Goal: Information Seeking & Learning: Learn about a topic

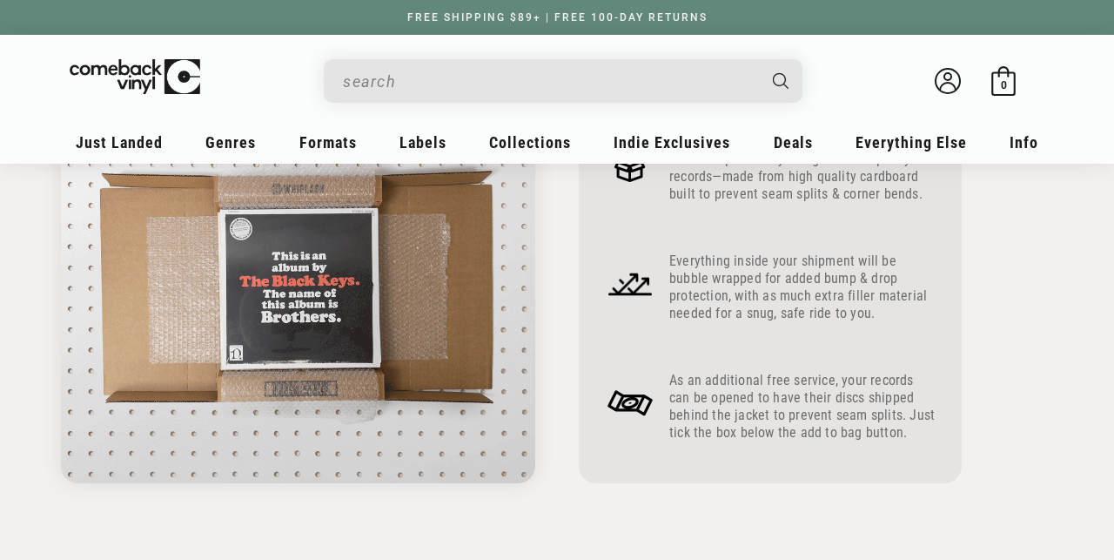
scroll to position [902, 0]
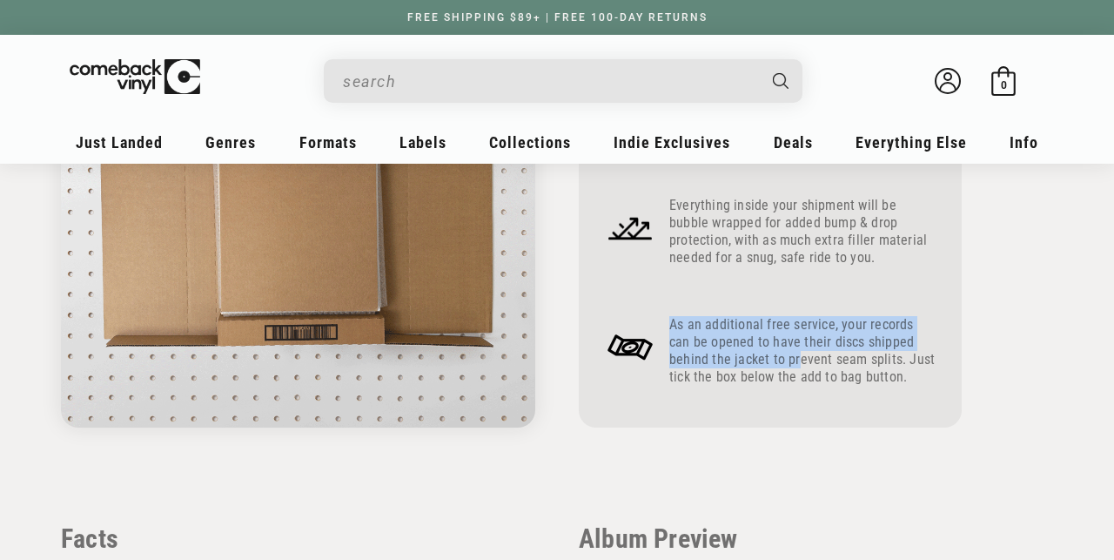
drag, startPoint x: 749, startPoint y: 315, endPoint x: 755, endPoint y: 367, distance: 52.6
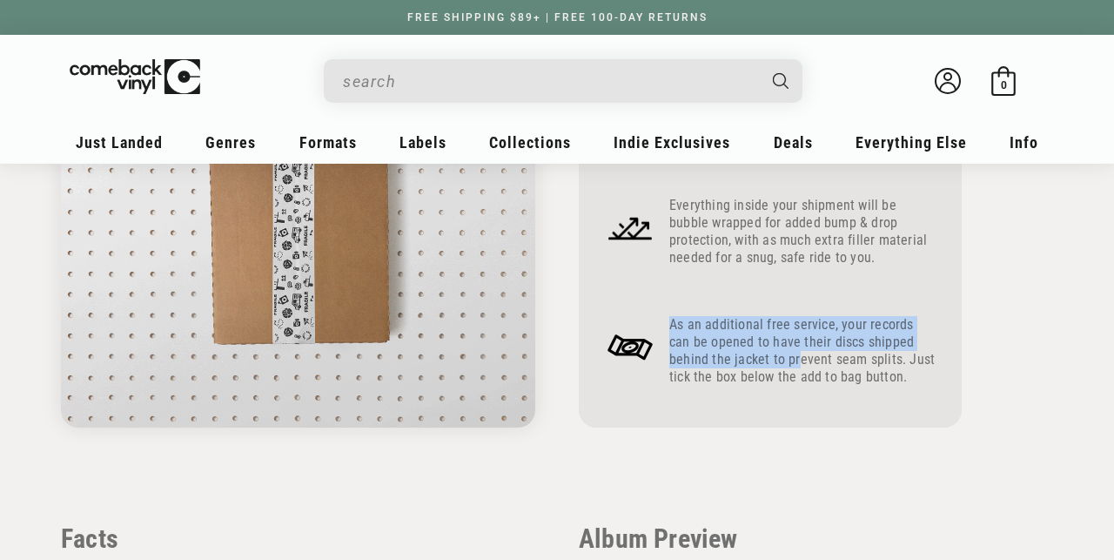
click at [755, 367] on div "As an additional free service, your records can be opened to have their discs s…" at bounding box center [802, 350] width 266 height 97
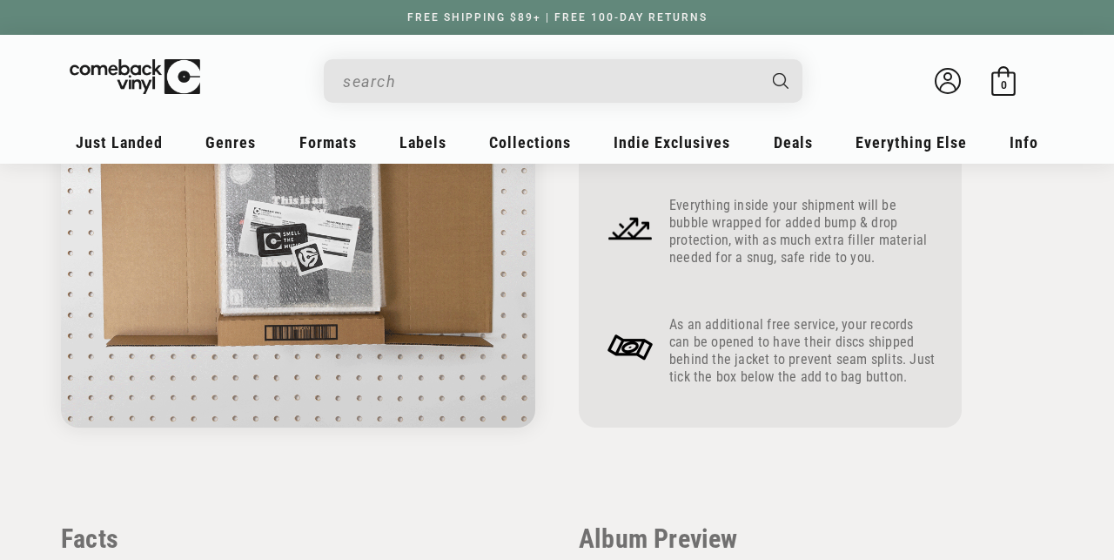
click at [756, 383] on p "As an additional free service, your records can be opened to have their discs s…" at bounding box center [802, 351] width 266 height 70
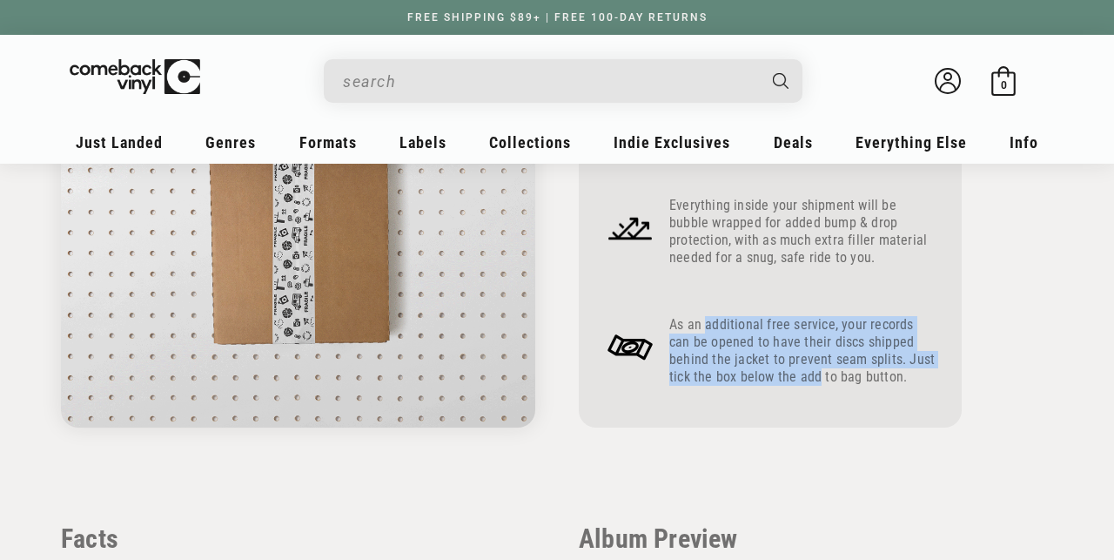
drag, startPoint x: 756, startPoint y: 383, endPoint x: 758, endPoint y: 326, distance: 56.6
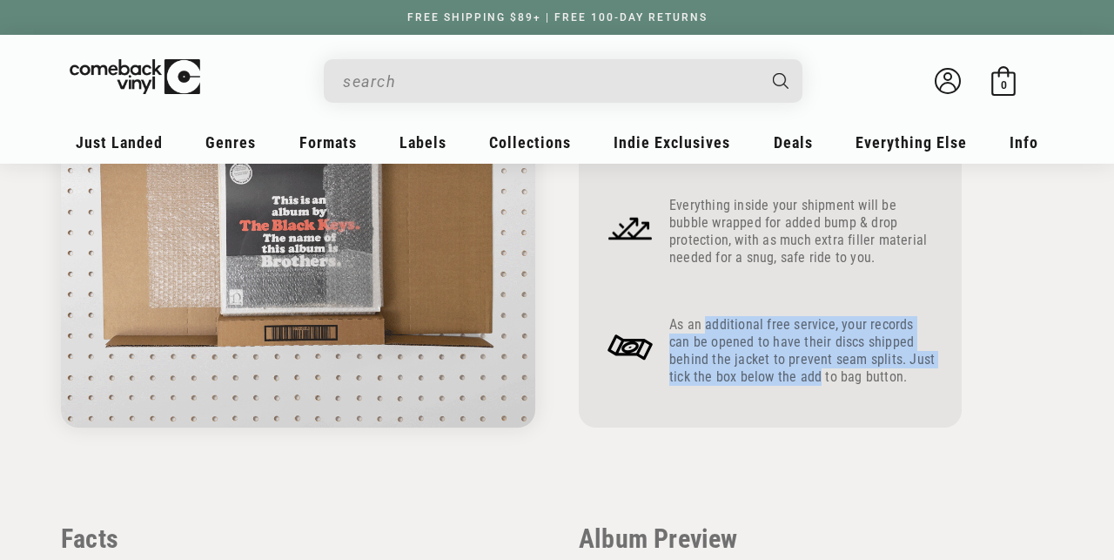
click at [759, 326] on p "As an additional free service, your records can be opened to have their discs s…" at bounding box center [802, 351] width 266 height 70
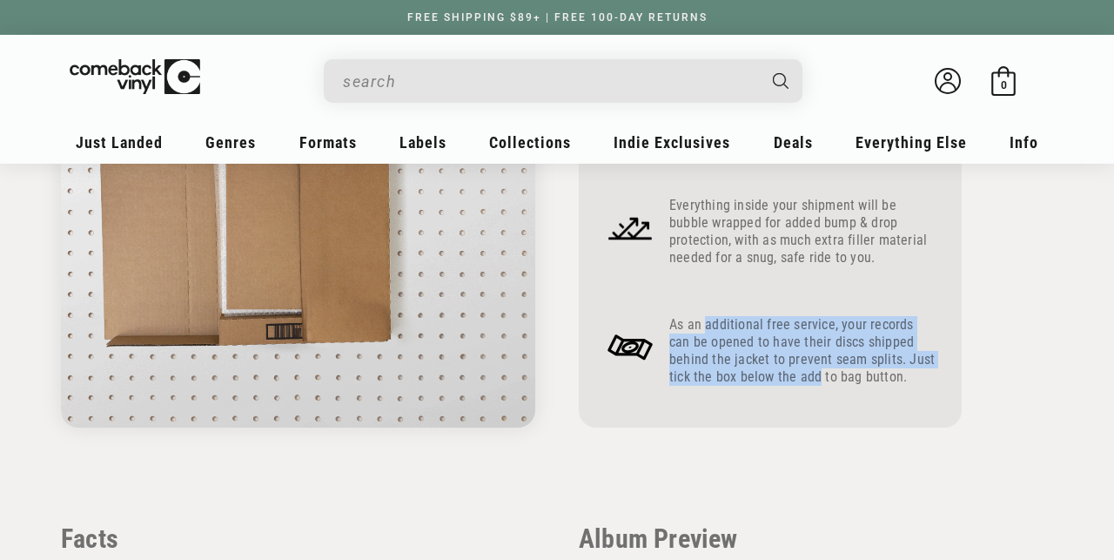
click at [758, 326] on p "As an additional free service, your records can be opened to have their discs s…" at bounding box center [802, 351] width 266 height 70
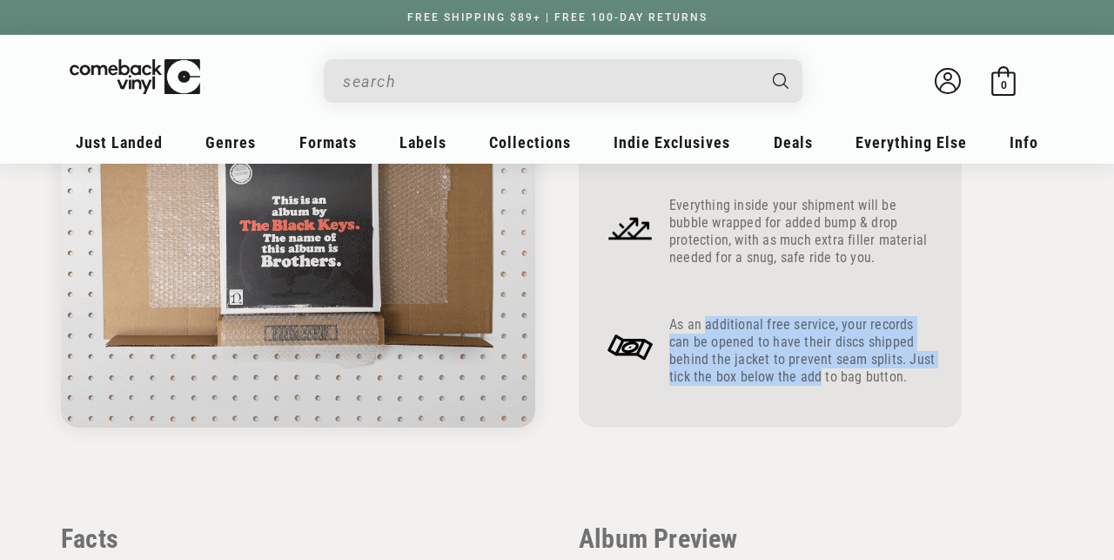
drag, startPoint x: 758, startPoint y: 326, endPoint x: 764, endPoint y: 378, distance: 51.7
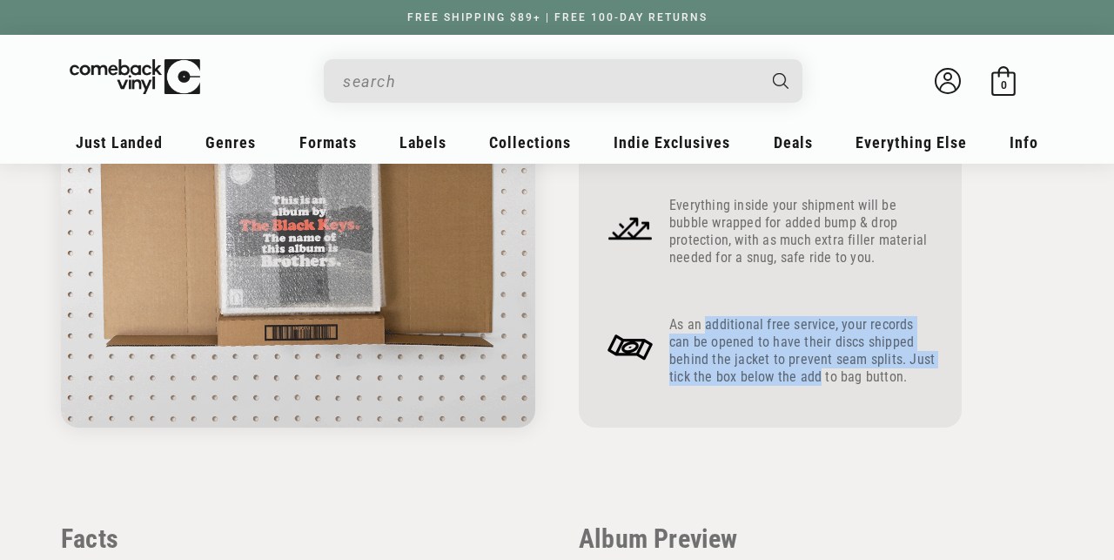
click at [764, 378] on p "As an additional free service, your records can be opened to have their discs s…" at bounding box center [802, 351] width 266 height 70
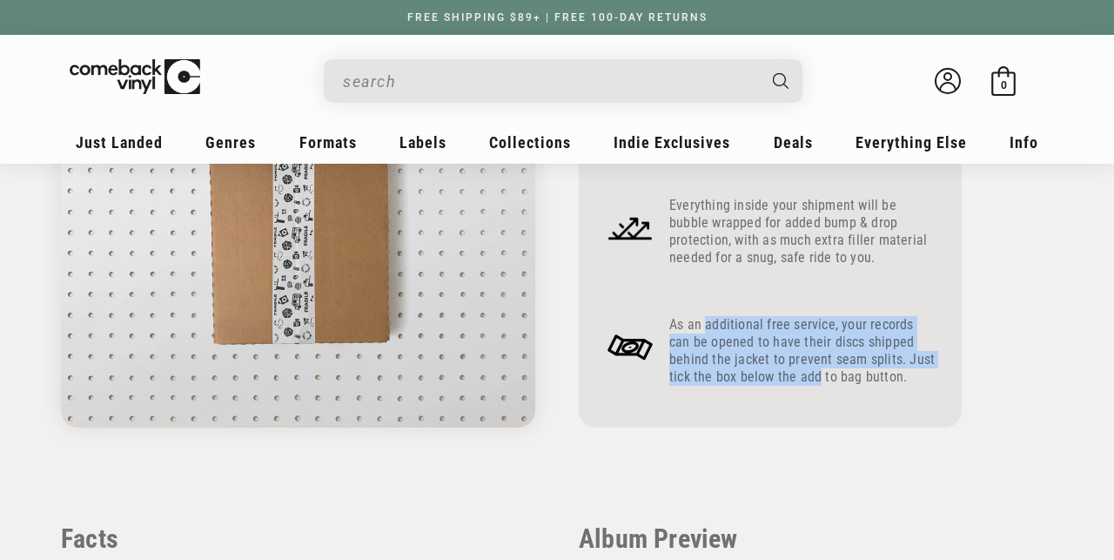
click at [764, 378] on p "As an additional free service, your records can be opened to have their discs s…" at bounding box center [802, 351] width 266 height 70
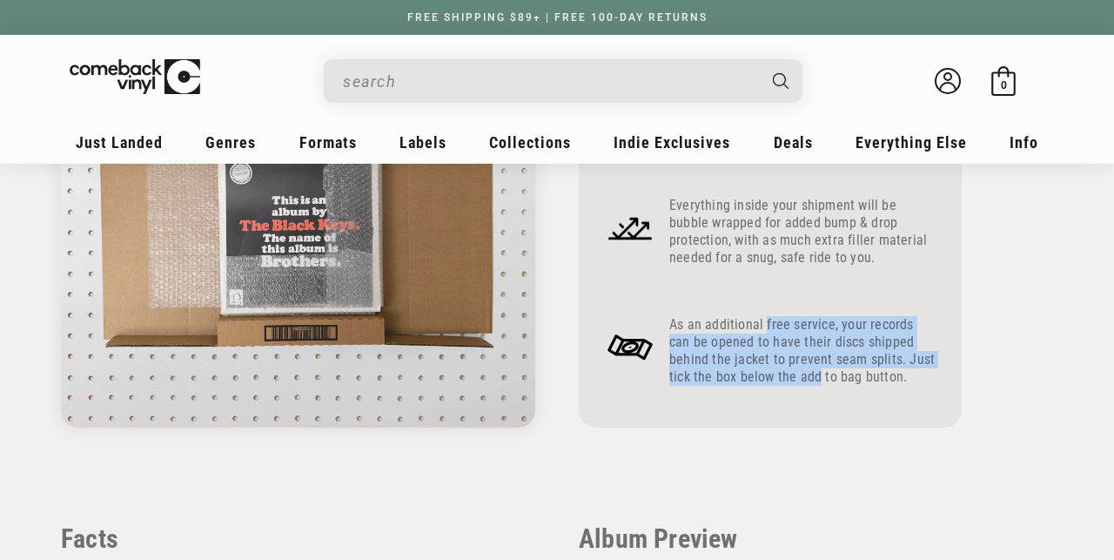
drag, startPoint x: 764, startPoint y: 378, endPoint x: 763, endPoint y: 326, distance: 51.4
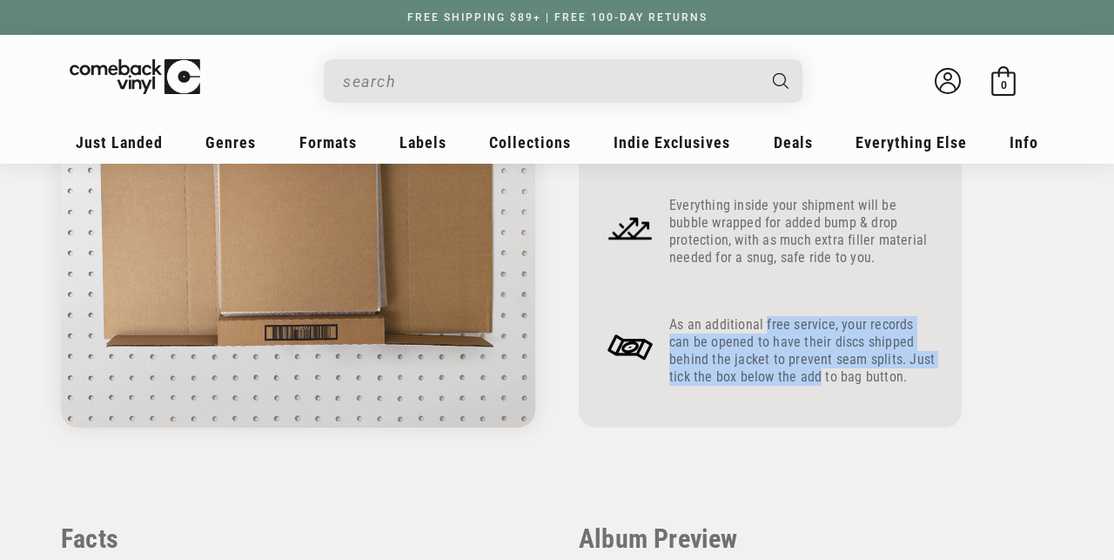
click at [763, 326] on p "As an additional free service, your records can be opened to have their discs s…" at bounding box center [802, 351] width 266 height 70
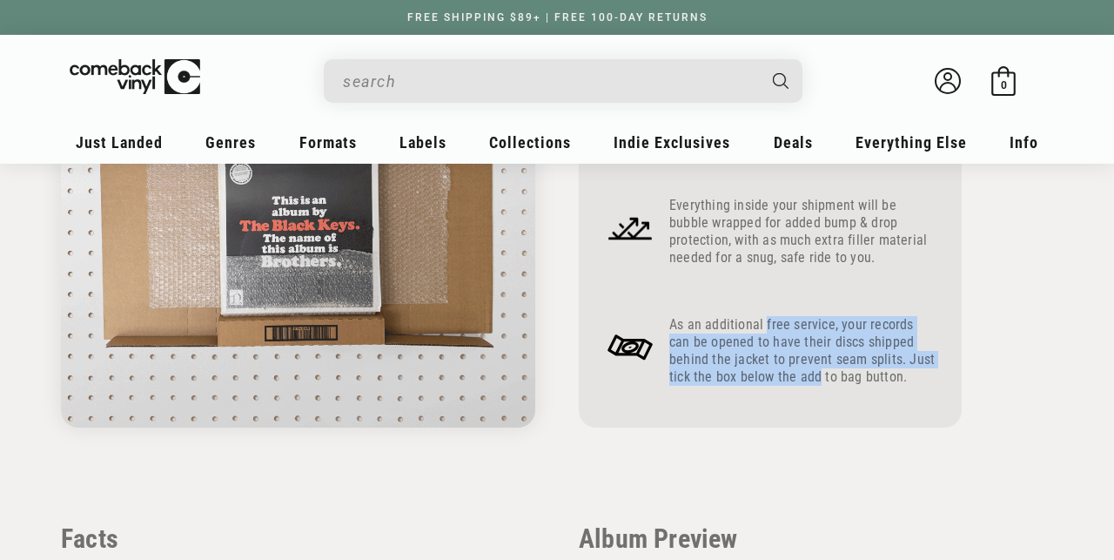
click at [763, 326] on p "As an additional free service, your records can be opened to have their discs s…" at bounding box center [802, 351] width 266 height 70
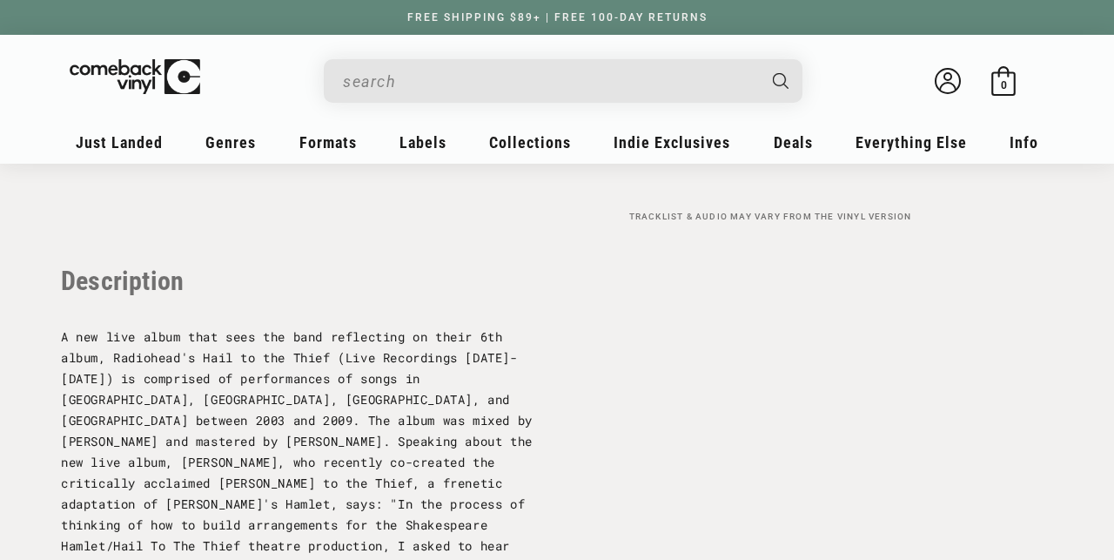
scroll to position [1711, 0]
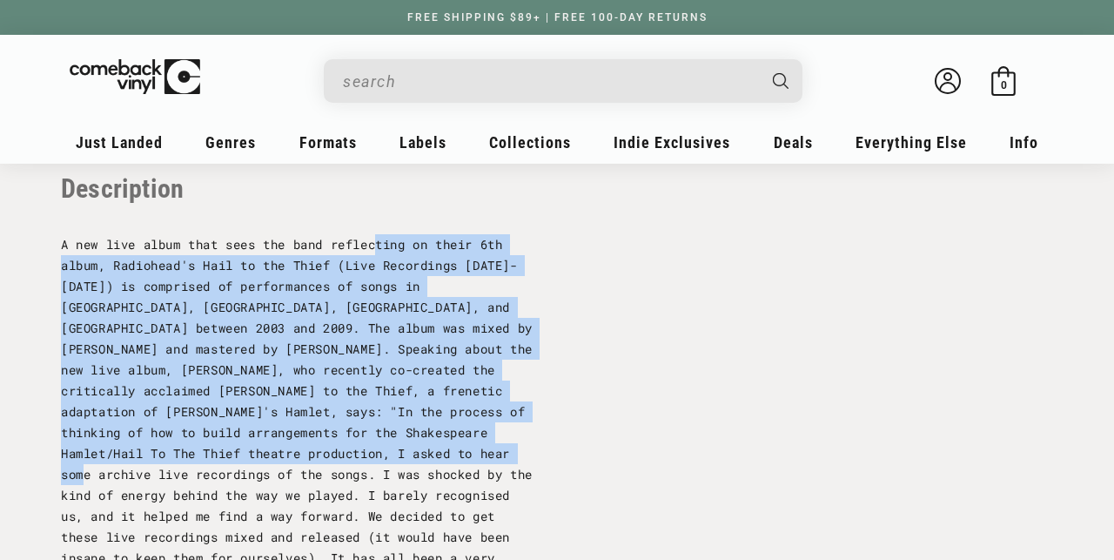
drag, startPoint x: 387, startPoint y: 252, endPoint x: 341, endPoint y: 480, distance: 232.6
click at [341, 480] on p "A new live album that sees the band reflecting on their 6th album, Radiohead's …" at bounding box center [298, 411] width 474 height 355
click at [341, 480] on span "A new live album that sees the band reflecting on their 6th album, Radiohead's …" at bounding box center [297, 411] width 472 height 351
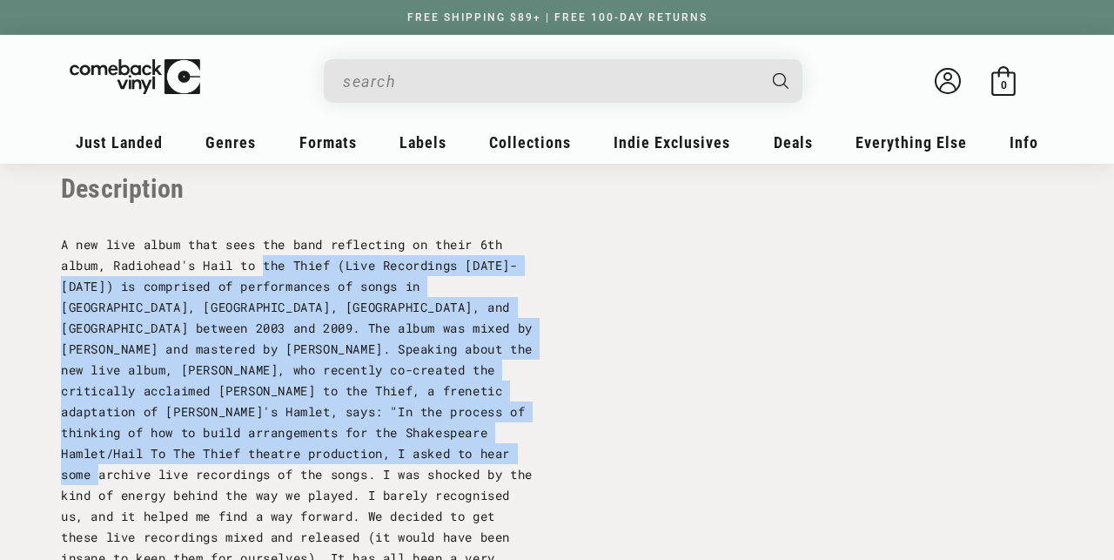
drag, startPoint x: 341, startPoint y: 480, endPoint x: 280, endPoint y: 264, distance: 225.1
click at [280, 264] on span "A new live album that sees the band reflecting on their 6th album, Radiohead's …" at bounding box center [297, 411] width 472 height 351
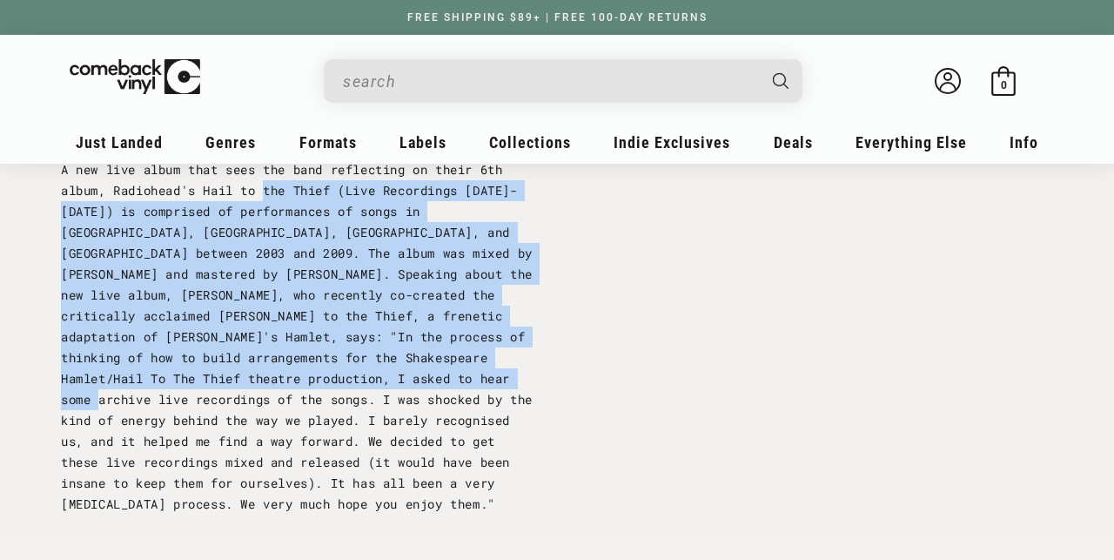
scroll to position [1799, 0]
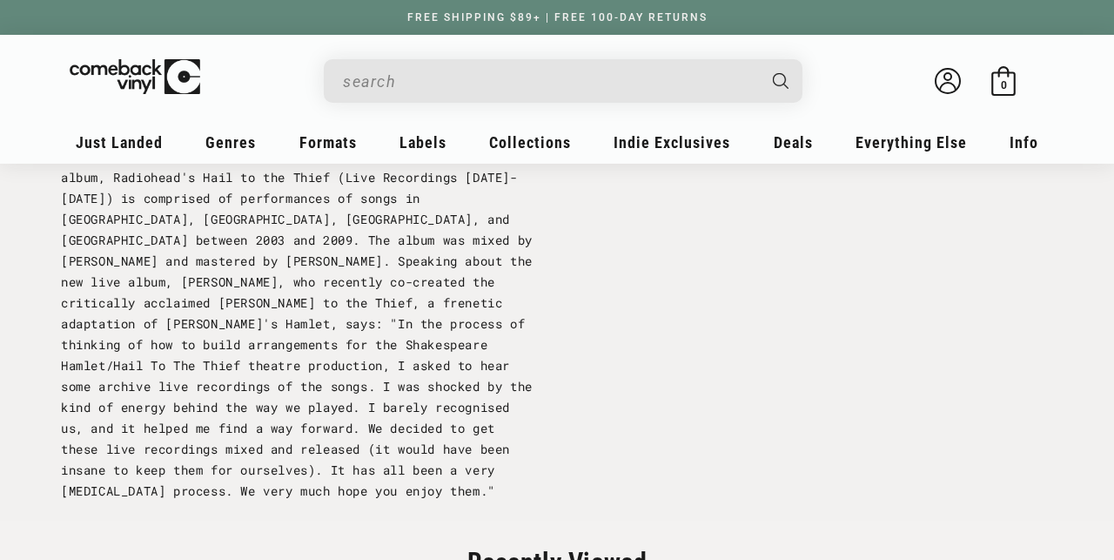
click at [317, 389] on span "A new live album that sees the band reflecting on their 6th album, Radiohead's …" at bounding box center [297, 323] width 472 height 351
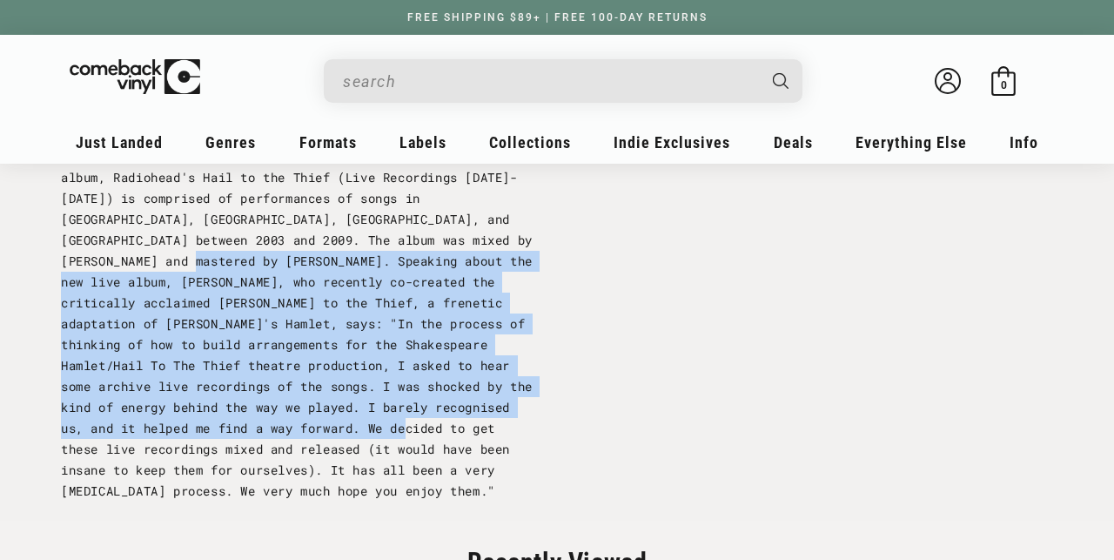
drag, startPoint x: 255, startPoint y: 256, endPoint x: 272, endPoint y: 442, distance: 187.0
click at [272, 443] on span "A new live album that sees the band reflecting on their 6th album, Radiohead's …" at bounding box center [297, 323] width 472 height 351
click at [272, 442] on span "A new live album that sees the band reflecting on their 6th album, Radiohead's …" at bounding box center [297, 323] width 472 height 351
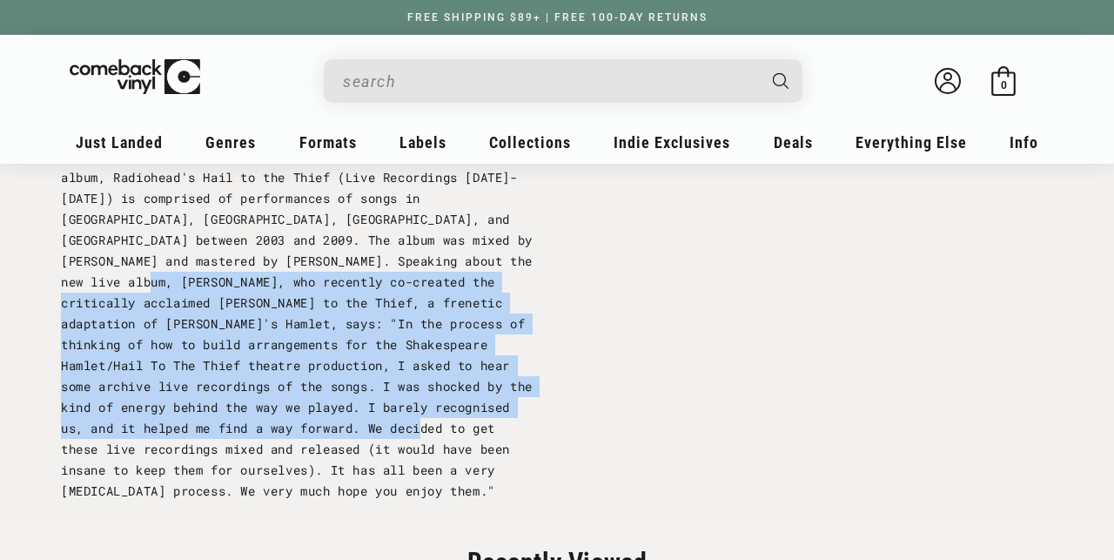
drag, startPoint x: 272, startPoint y: 442, endPoint x: 265, endPoint y: 278, distance: 163.8
click at [265, 278] on span "A new live album that sees the band reflecting on their 6th album, Radiohead's …" at bounding box center [297, 323] width 472 height 351
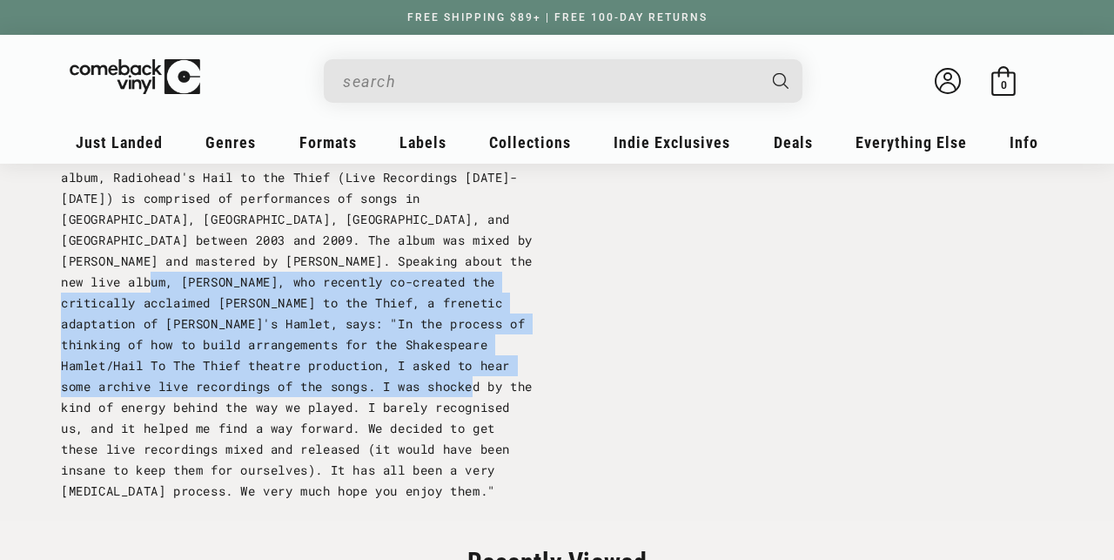
drag, startPoint x: 265, startPoint y: 278, endPoint x: 263, endPoint y: 411, distance: 132.3
click at [263, 411] on span "A new live album that sees the band reflecting on their 6th album, Radiohead's …" at bounding box center [297, 323] width 472 height 351
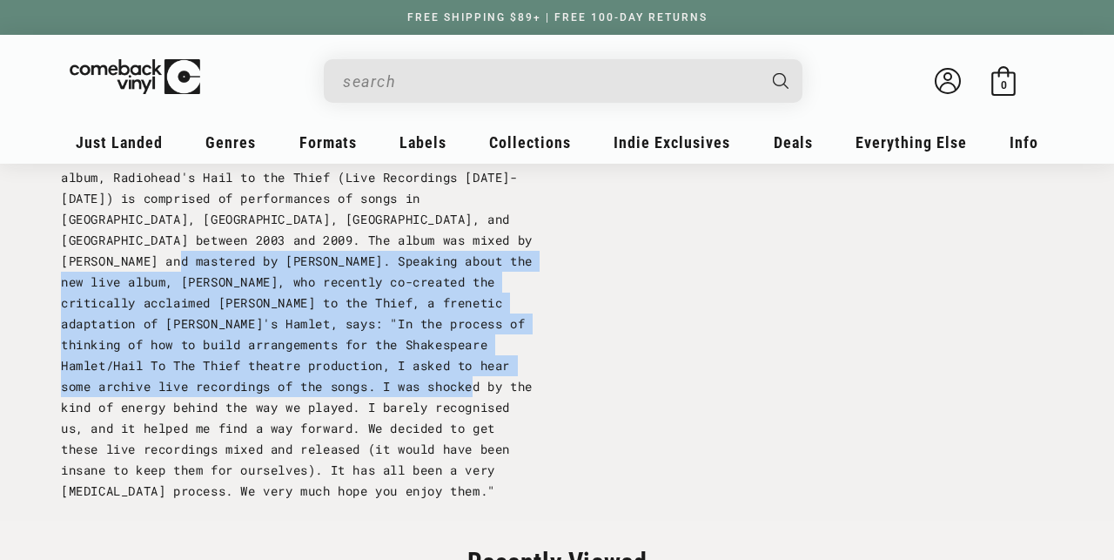
drag, startPoint x: 263, startPoint y: 411, endPoint x: 241, endPoint y: 258, distance: 154.7
click at [241, 258] on span "A new live album that sees the band reflecting on their 6th album, Radiohead's …" at bounding box center [297, 323] width 472 height 351
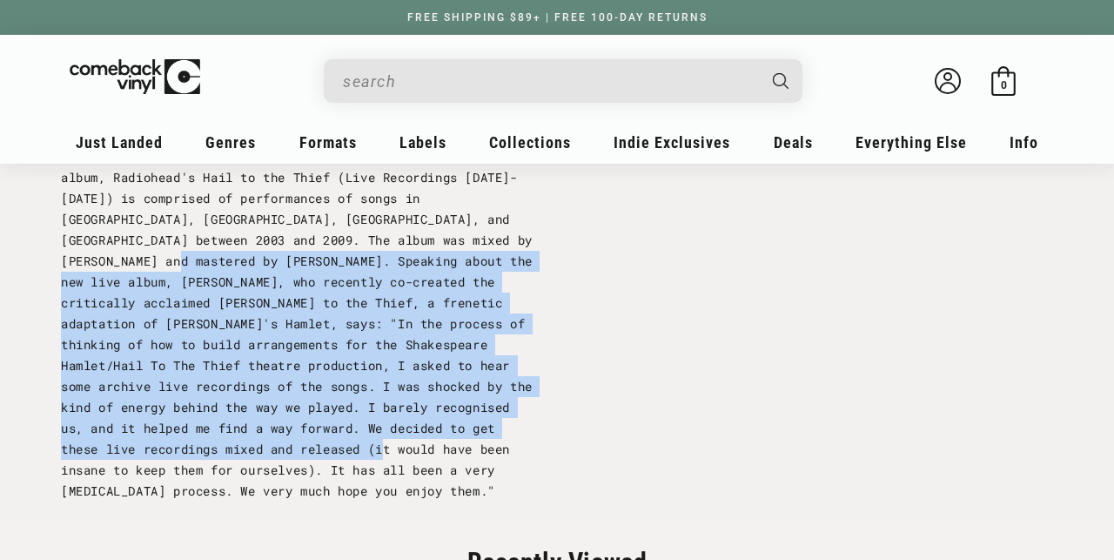
drag, startPoint x: 241, startPoint y: 258, endPoint x: 235, endPoint y: 473, distance: 215.0
click at [235, 473] on span "A new live album that sees the band reflecting on their 6th album, Radiohead's …" at bounding box center [297, 323] width 472 height 351
drag, startPoint x: 235, startPoint y: 473, endPoint x: 238, endPoint y: 257, distance: 215.8
click at [238, 257] on span "A new live album that sees the band reflecting on their 6th album, Radiohead's …" at bounding box center [297, 323] width 472 height 351
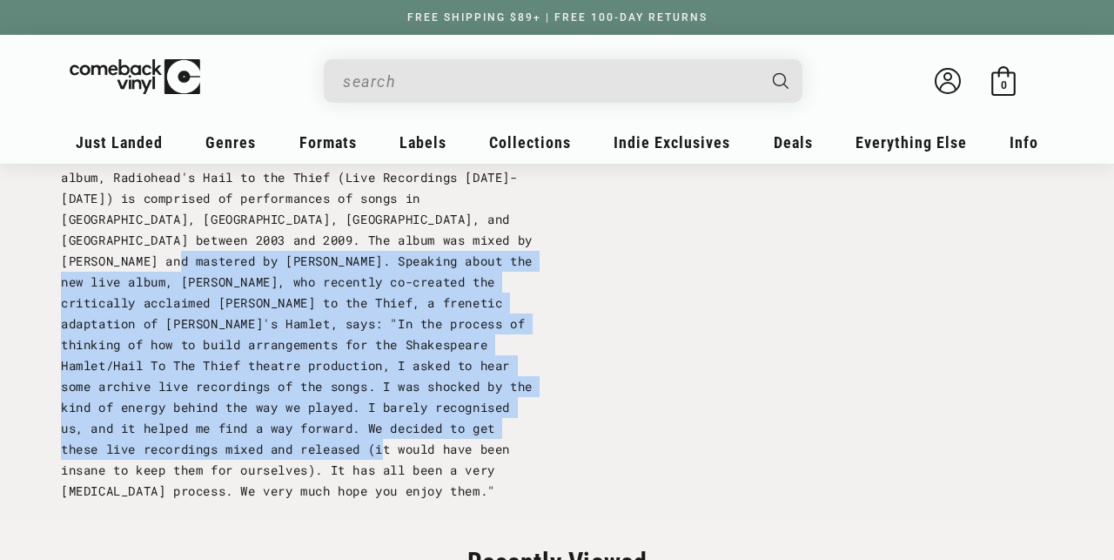
click at [238, 257] on span "A new live album that sees the band reflecting on their 6th album, Radiohead's …" at bounding box center [297, 323] width 472 height 351
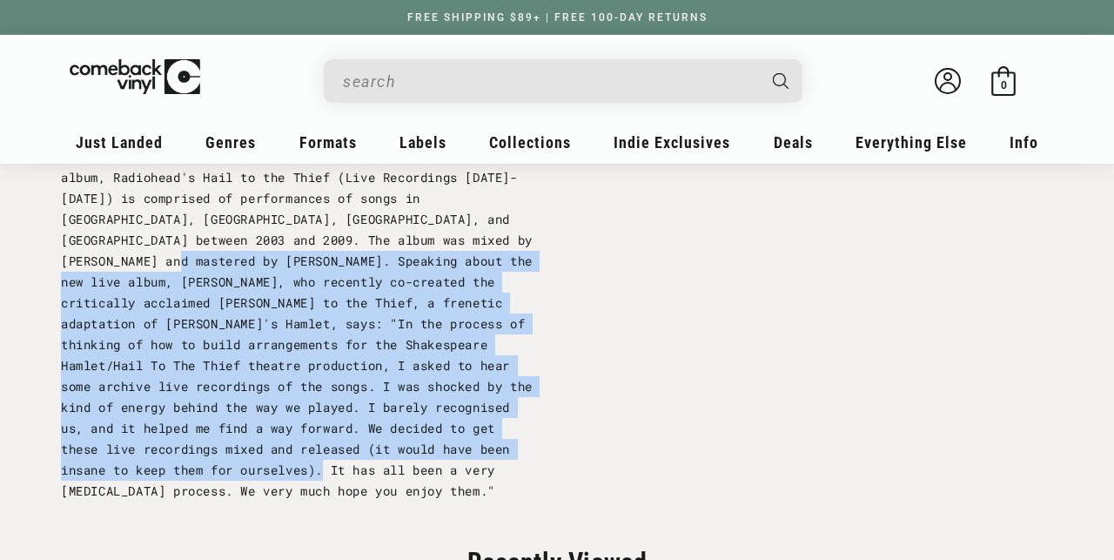
drag, startPoint x: 238, startPoint y: 257, endPoint x: 187, endPoint y: 491, distance: 239.5
click at [187, 491] on span "A new live album that sees the band reflecting on their 6th album, Radiohead's …" at bounding box center [297, 323] width 472 height 351
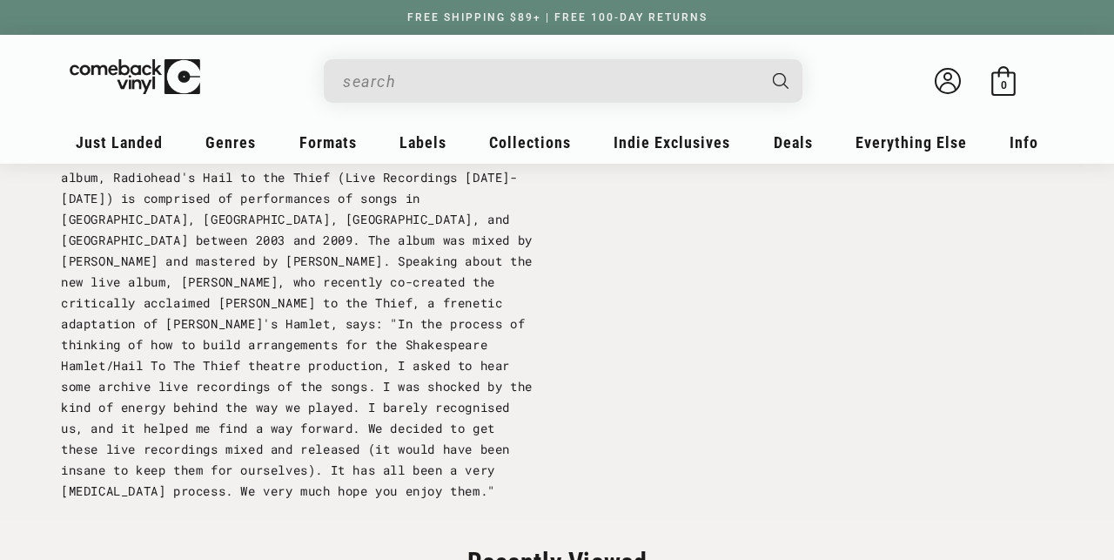
click at [274, 471] on span "A new live album that sees the band reflecting on their 6th album, Radiohead's …" at bounding box center [297, 323] width 472 height 351
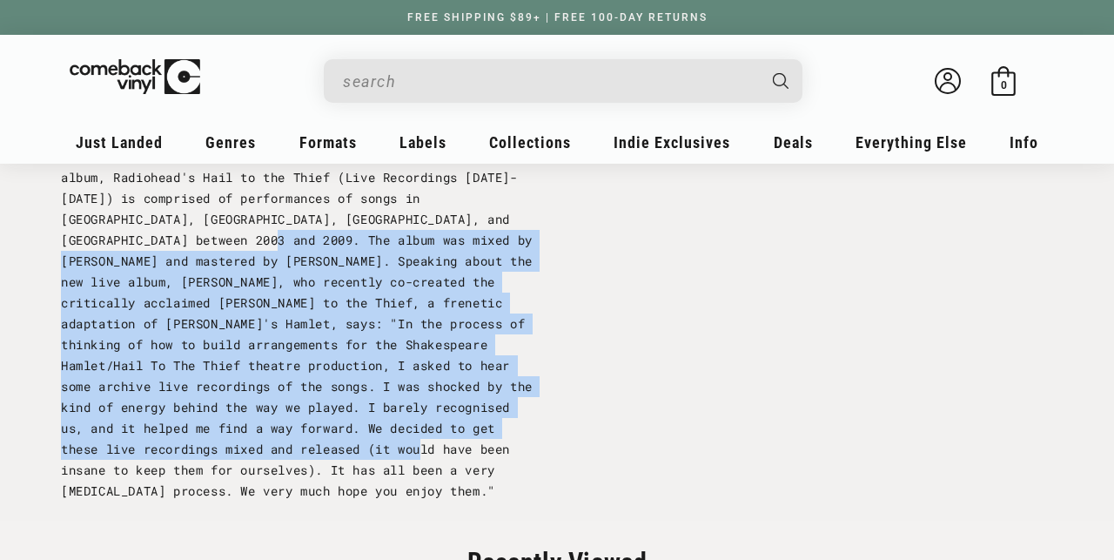
drag, startPoint x: 274, startPoint y: 471, endPoint x: 287, endPoint y: 245, distance: 226.6
click at [287, 245] on span "A new live album that sees the band reflecting on their 6th album, Radiohead's …" at bounding box center [297, 323] width 472 height 351
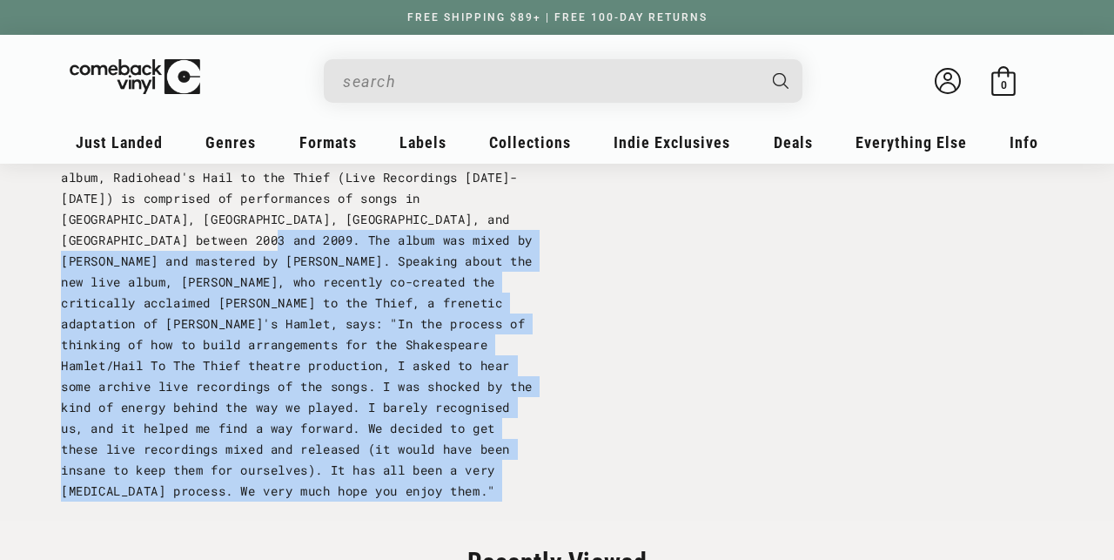
drag, startPoint x: 287, startPoint y: 245, endPoint x: 477, endPoint y: 491, distance: 310.9
click at [479, 493] on p "A new live album that sees the band reflecting on their 6th album, Radiohead's …" at bounding box center [298, 323] width 474 height 355
click at [477, 491] on p "A new live album that sees the band reflecting on their 6th album, Radiohead's …" at bounding box center [298, 323] width 474 height 355
drag, startPoint x: 477, startPoint y: 491, endPoint x: 349, endPoint y: 250, distance: 272.9
click at [349, 250] on p "A new live album that sees the band reflecting on their 6th album, Radiohead's …" at bounding box center [298, 323] width 474 height 355
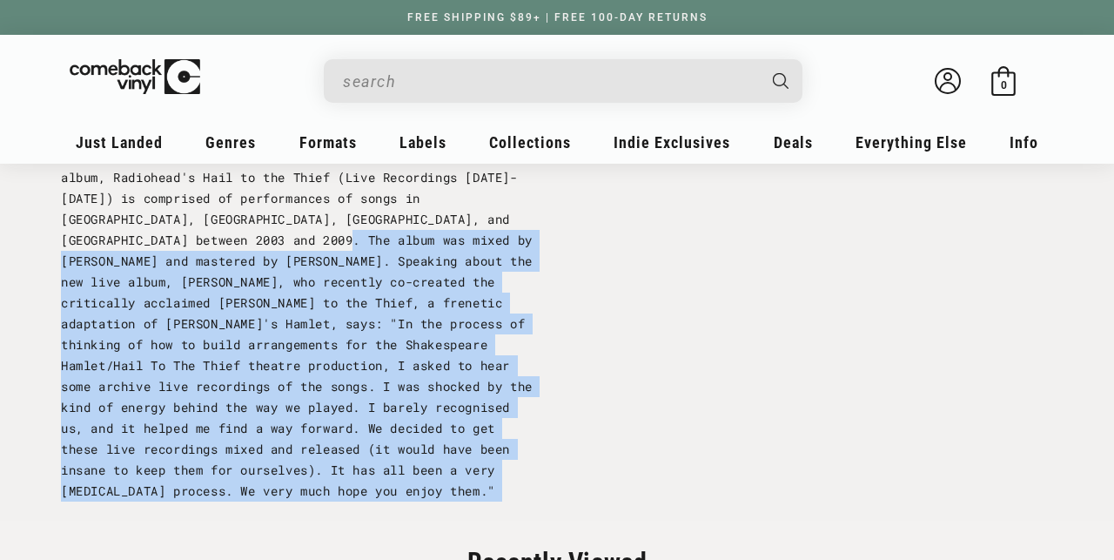
click at [349, 250] on p "A new live album that sees the band reflecting on their 6th album, Radiohead's …" at bounding box center [298, 323] width 474 height 355
drag, startPoint x: 349, startPoint y: 250, endPoint x: 423, endPoint y: 525, distance: 284.8
drag, startPoint x: 422, startPoint y: 525, endPoint x: 367, endPoint y: 243, distance: 287.2
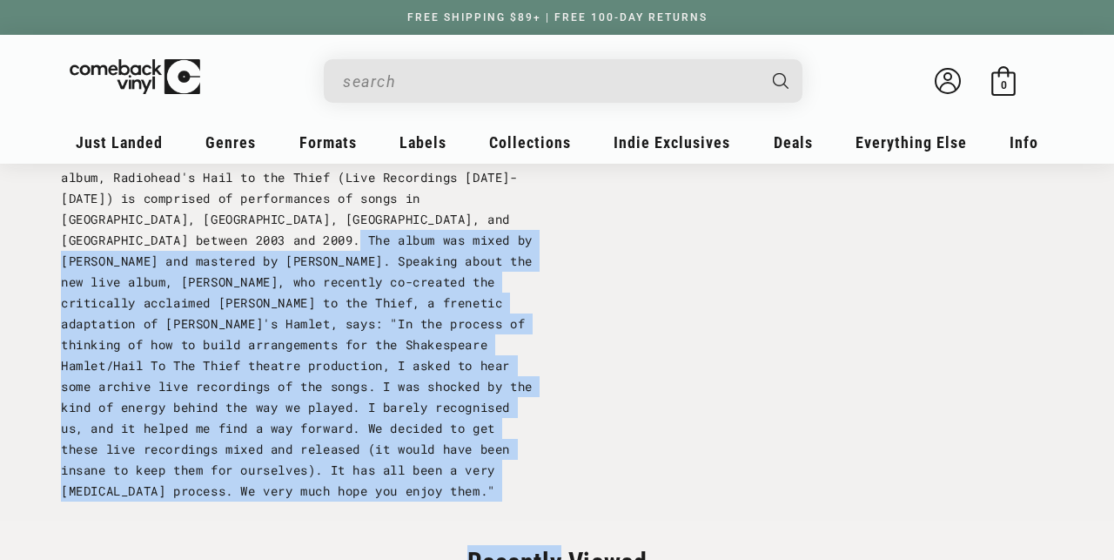
click at [367, 243] on span "A new live album that sees the band reflecting on their 6th album, Radiohead's …" at bounding box center [297, 323] width 472 height 351
drag, startPoint x: 367, startPoint y: 243, endPoint x: 448, endPoint y: 515, distance: 284.2
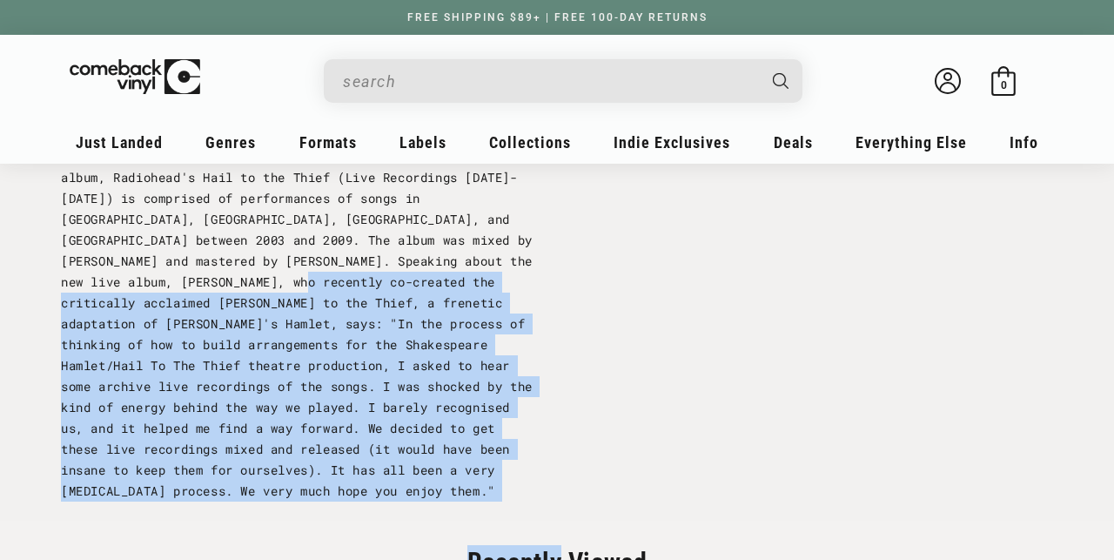
drag, startPoint x: 448, startPoint y: 515, endPoint x: 434, endPoint y: 284, distance: 231.9
click at [434, 284] on span "A new live album that sees the band reflecting on their 6th album, Radiohead's …" at bounding box center [297, 323] width 472 height 351
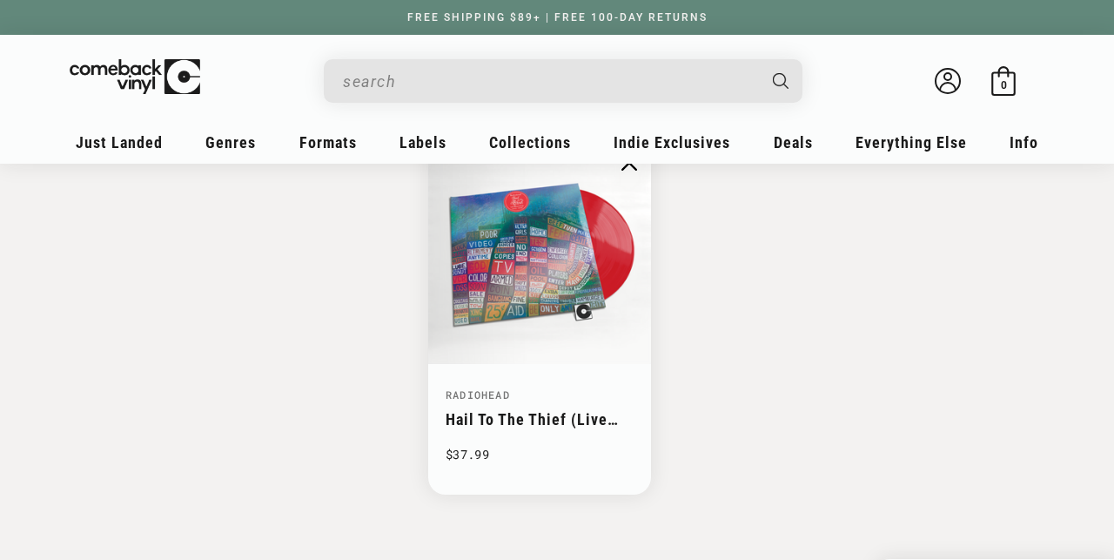
scroll to position [2290, 0]
